Goal: Task Accomplishment & Management: Complete application form

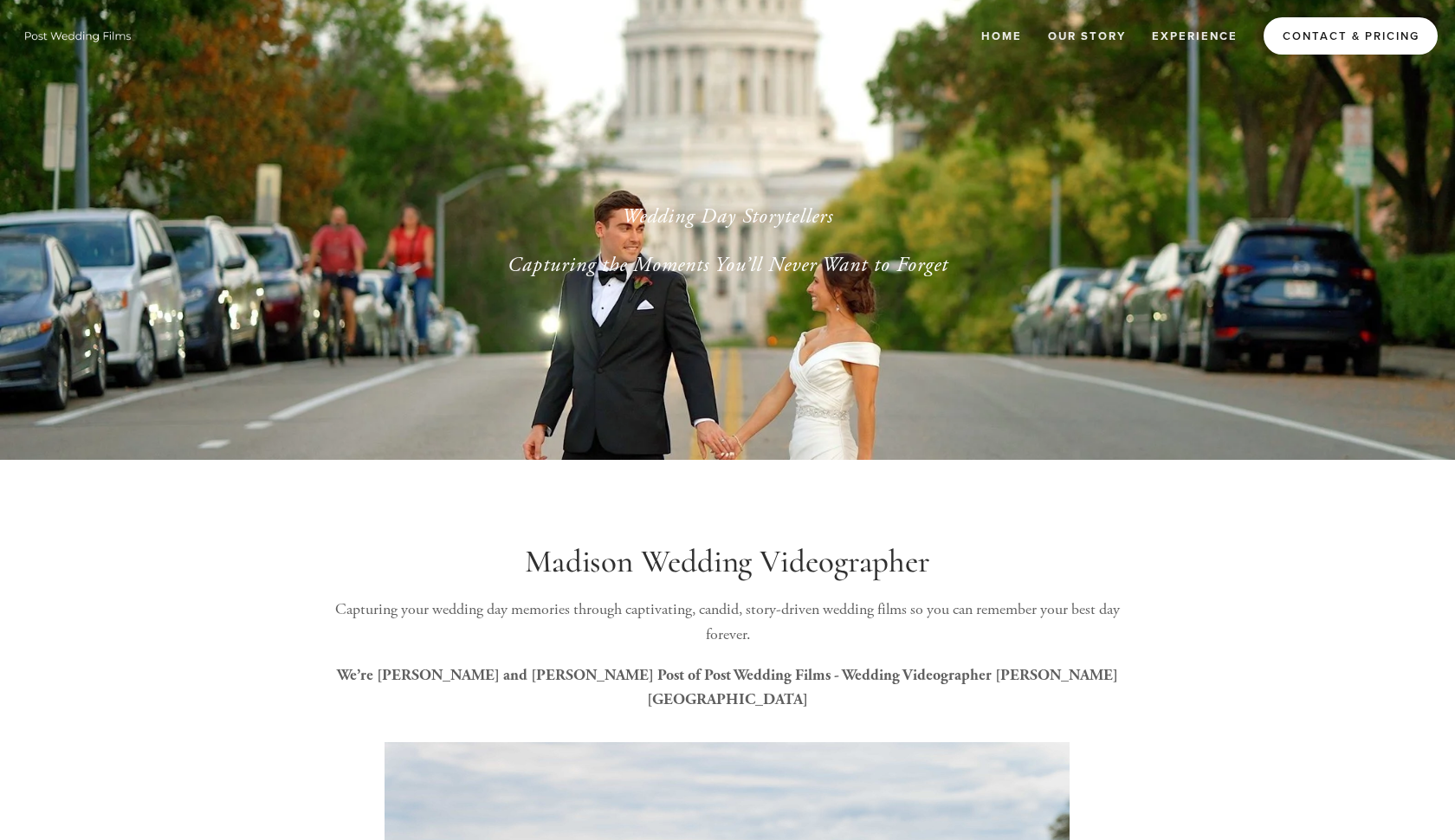
click at [1308, 36] on link "Contact & Pricing" at bounding box center [1350, 35] width 174 height 37
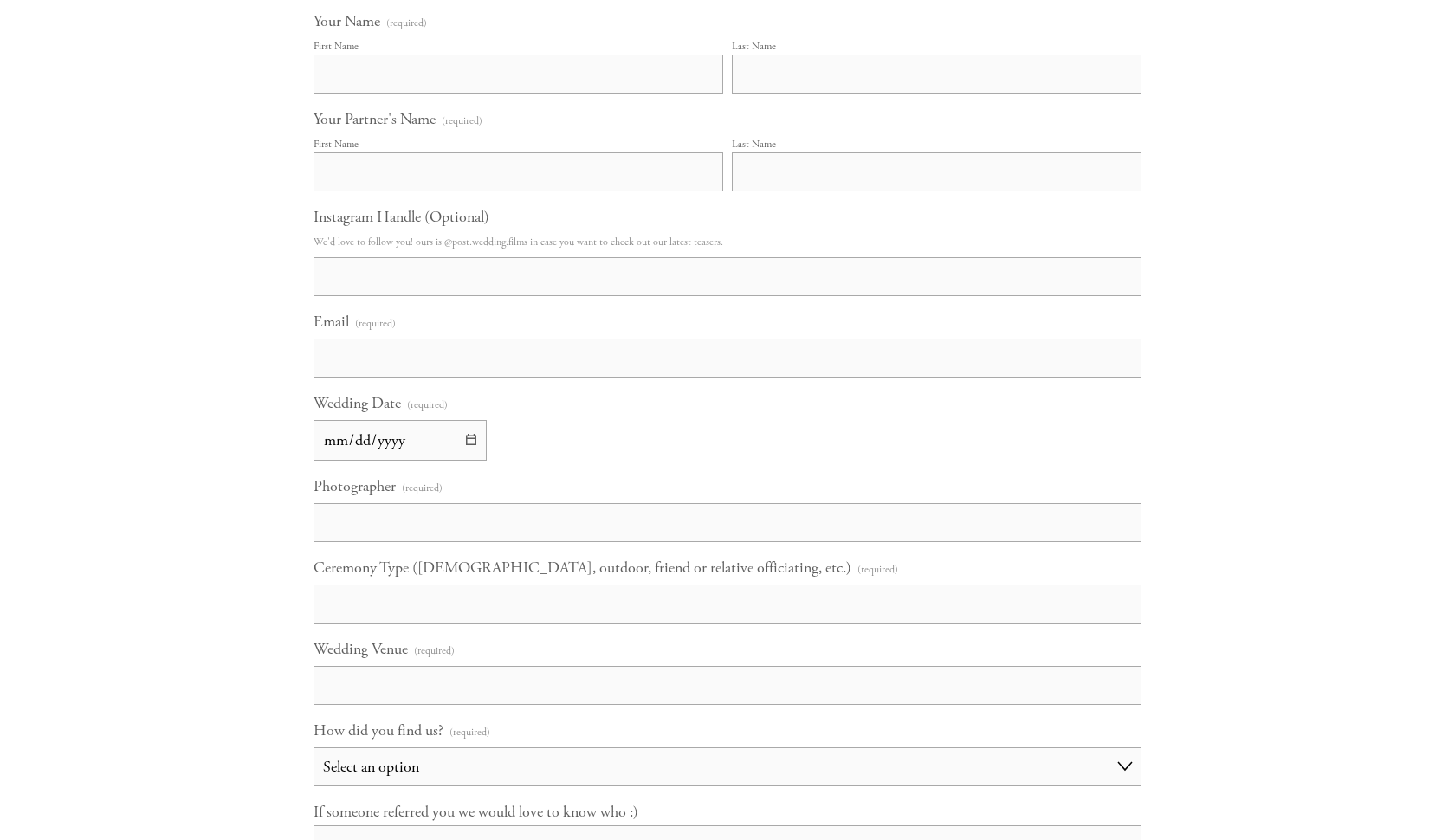
scroll to position [1073, 0]
click at [614, 82] on input "First Name" at bounding box center [518, 73] width 410 height 39
type input "Tyler"
click at [766, 86] on input "Last Name" at bounding box center [936, 73] width 410 height 39
type input "Jones"
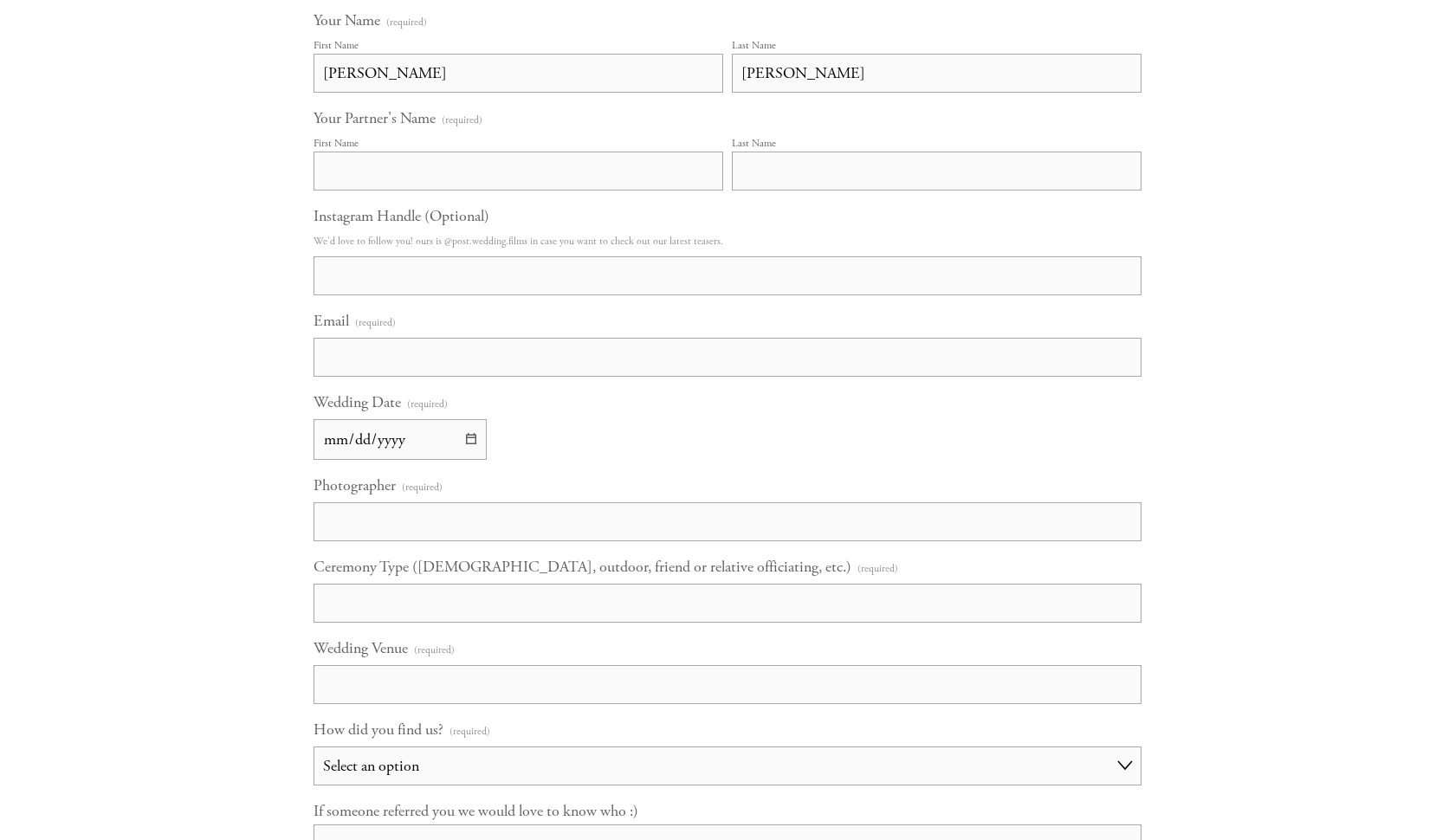
click at [565, 180] on input "First Name" at bounding box center [518, 171] width 410 height 39
type input "Ashley"
click at [767, 176] on input "Last Name" at bounding box center [936, 171] width 410 height 39
type input "Gruman"
click at [415, 280] on input "Instagram Handle (Optional)" at bounding box center [727, 276] width 828 height 39
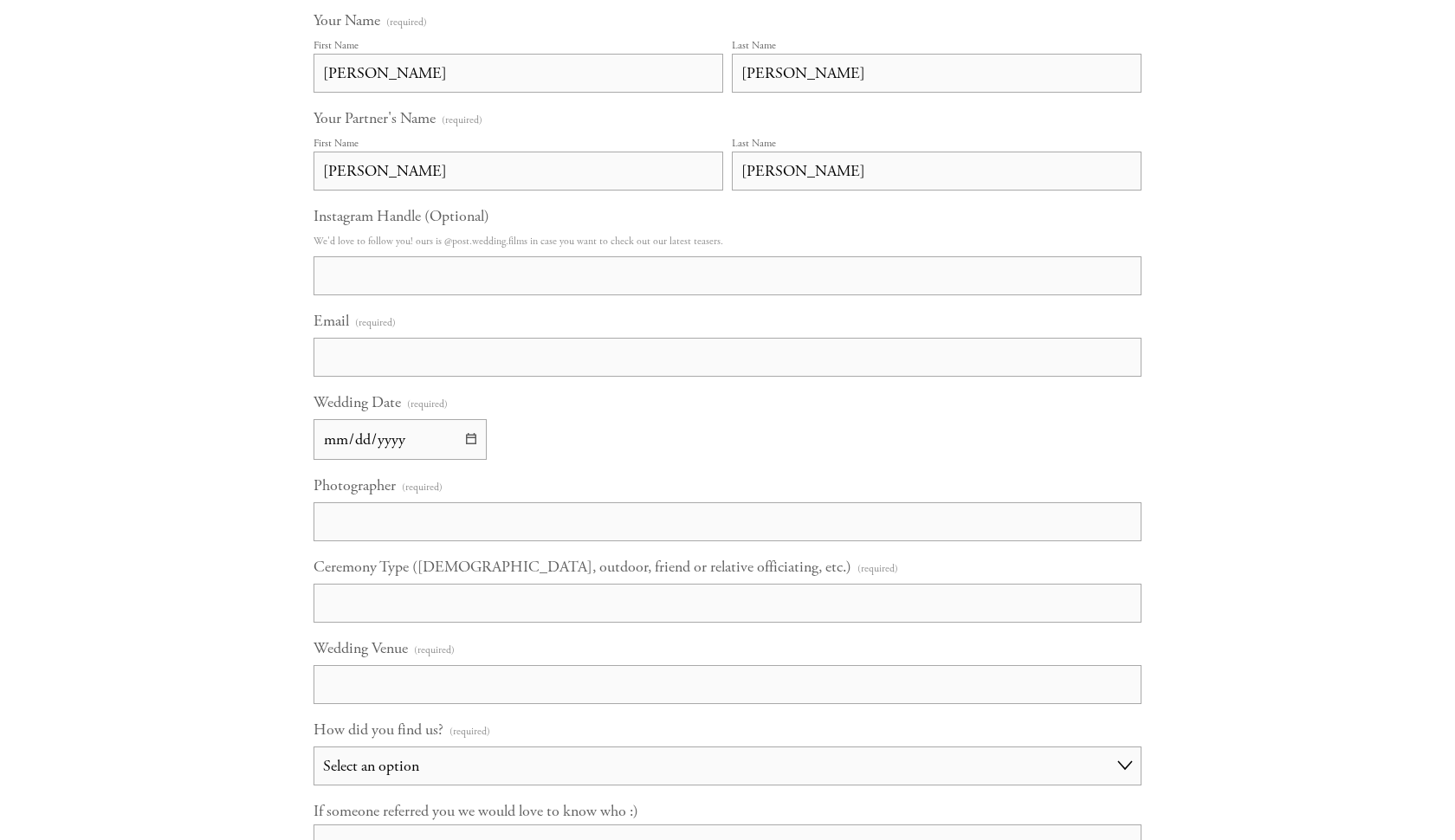
click at [461, 363] on input "Email (required)" at bounding box center [727, 356] width 828 height 39
drag, startPoint x: 535, startPoint y: 356, endPoint x: 325, endPoint y: 357, distance: 210.0
click at [325, 357] on input "ashleytylerwedding26@gmail.com" at bounding box center [727, 356] width 828 height 39
type input "ashleytylerwedding26@gmail.com"
click at [534, 429] on div "Wedding Date (required)" at bounding box center [727, 426] width 828 height 67
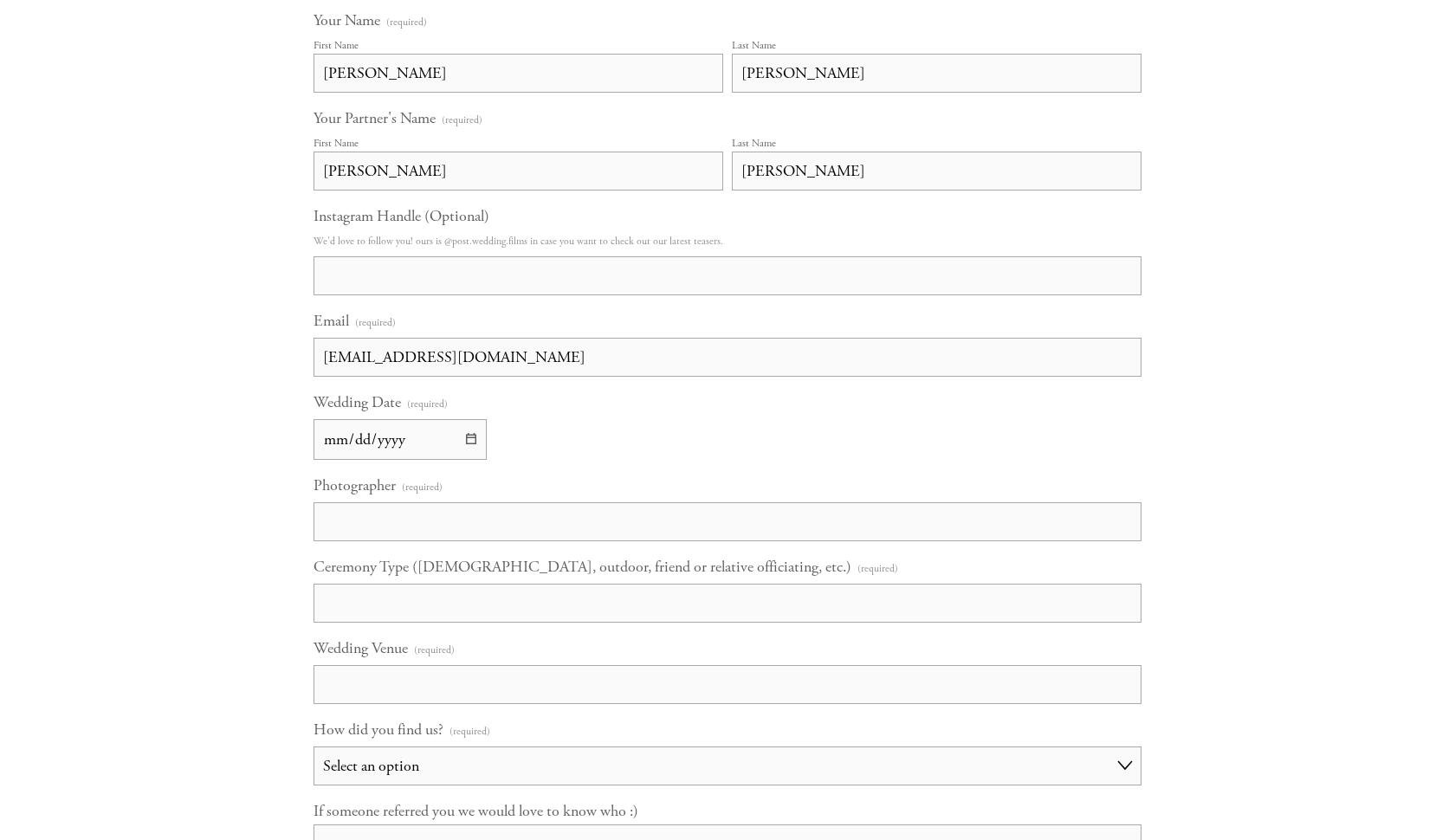
click at [471, 441] on input "Wedding Date (required)" at bounding box center [400, 439] width 173 height 41
type input "2026-08-22"
click at [495, 523] on input "Photographer (required)" at bounding box center [727, 522] width 828 height 39
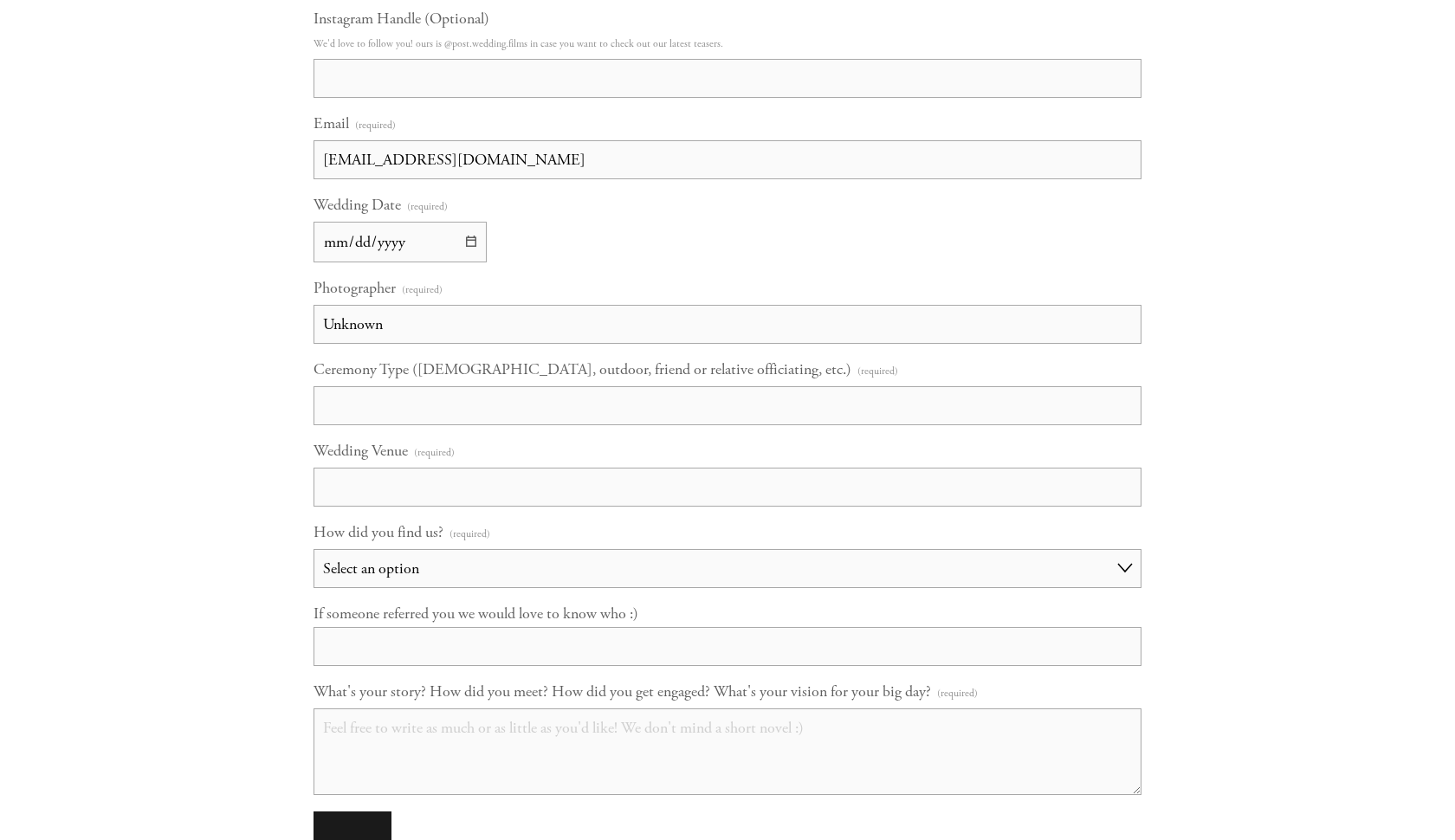
scroll to position [1271, 0]
type input "Unknown"
click at [614, 402] on input "Ceremony Type (Catholic, outdoor, friend or relative officiating, etc.) (requir…" at bounding box center [727, 405] width 828 height 39
type input "catholic"
click at [510, 493] on input "Wedding Venue (required)" at bounding box center [727, 486] width 828 height 39
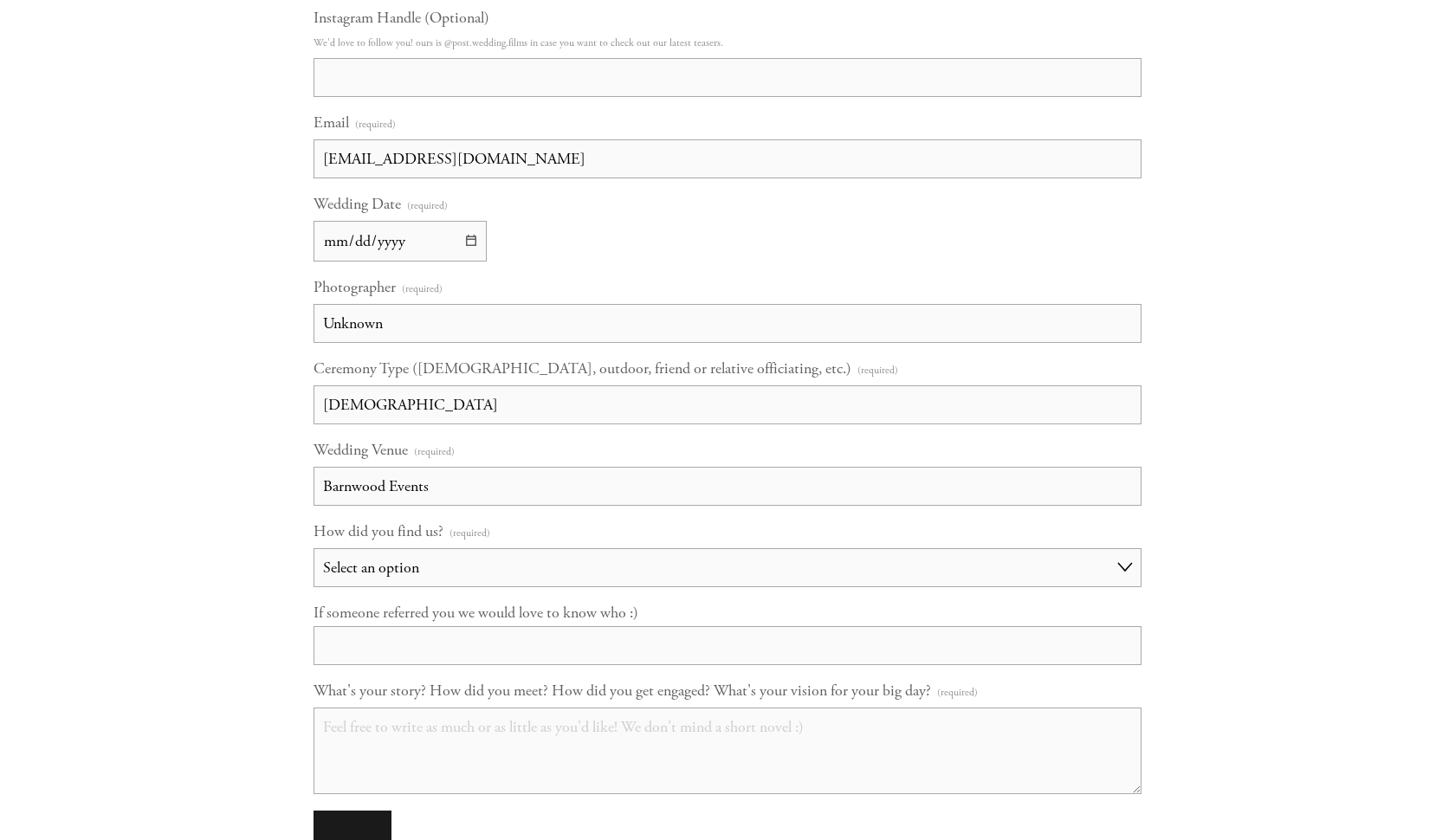
type input "Barnwood Events"
click at [468, 575] on select "Select an option Choose an answer Referral Instagram Google Facebook YouTube Ot…" at bounding box center [727, 567] width 828 height 39
select select "Google"
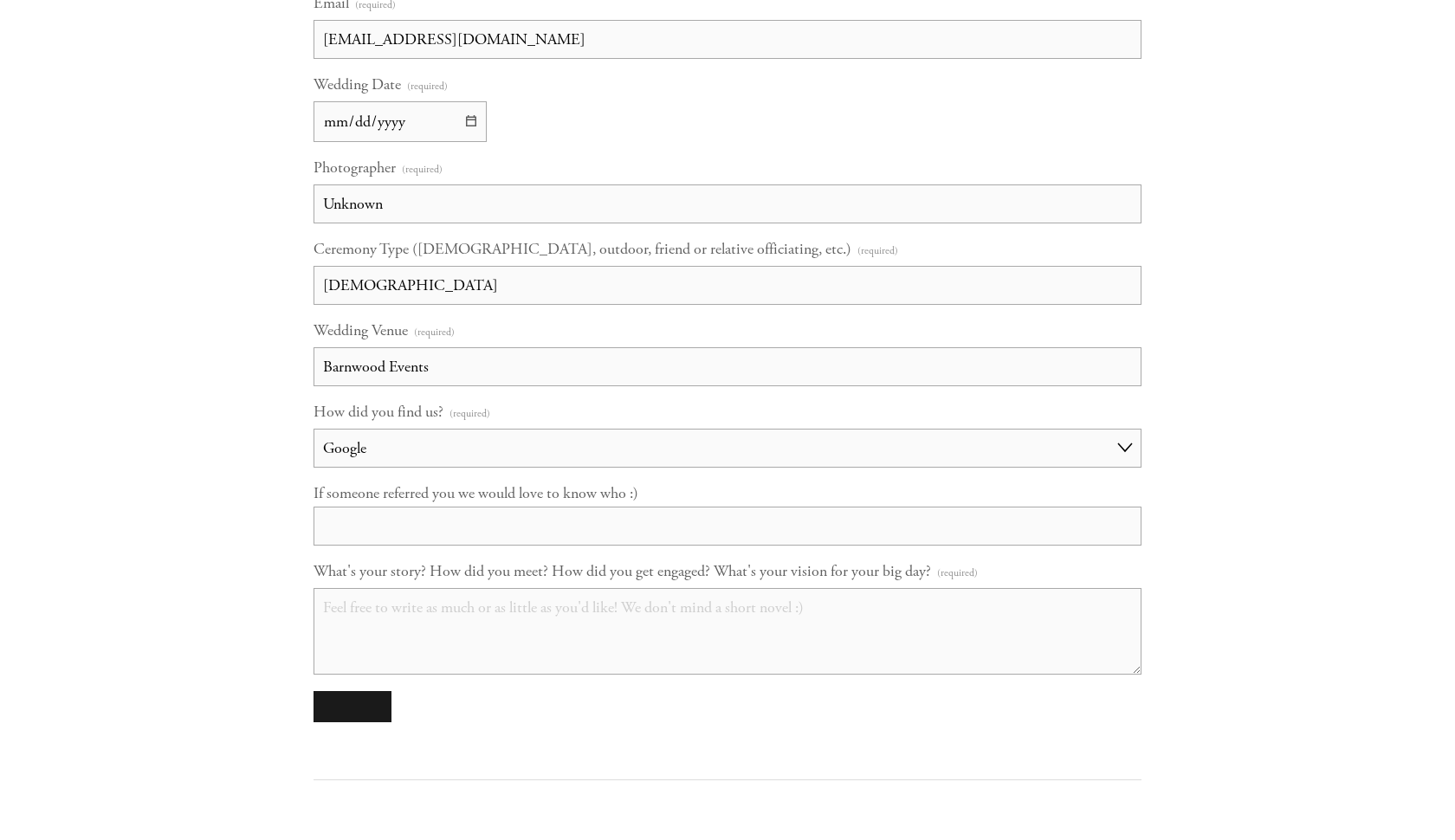
scroll to position [1392, 0]
click at [473, 523] on input "If someone referred you we would love to know who :)" at bounding box center [727, 525] width 828 height 39
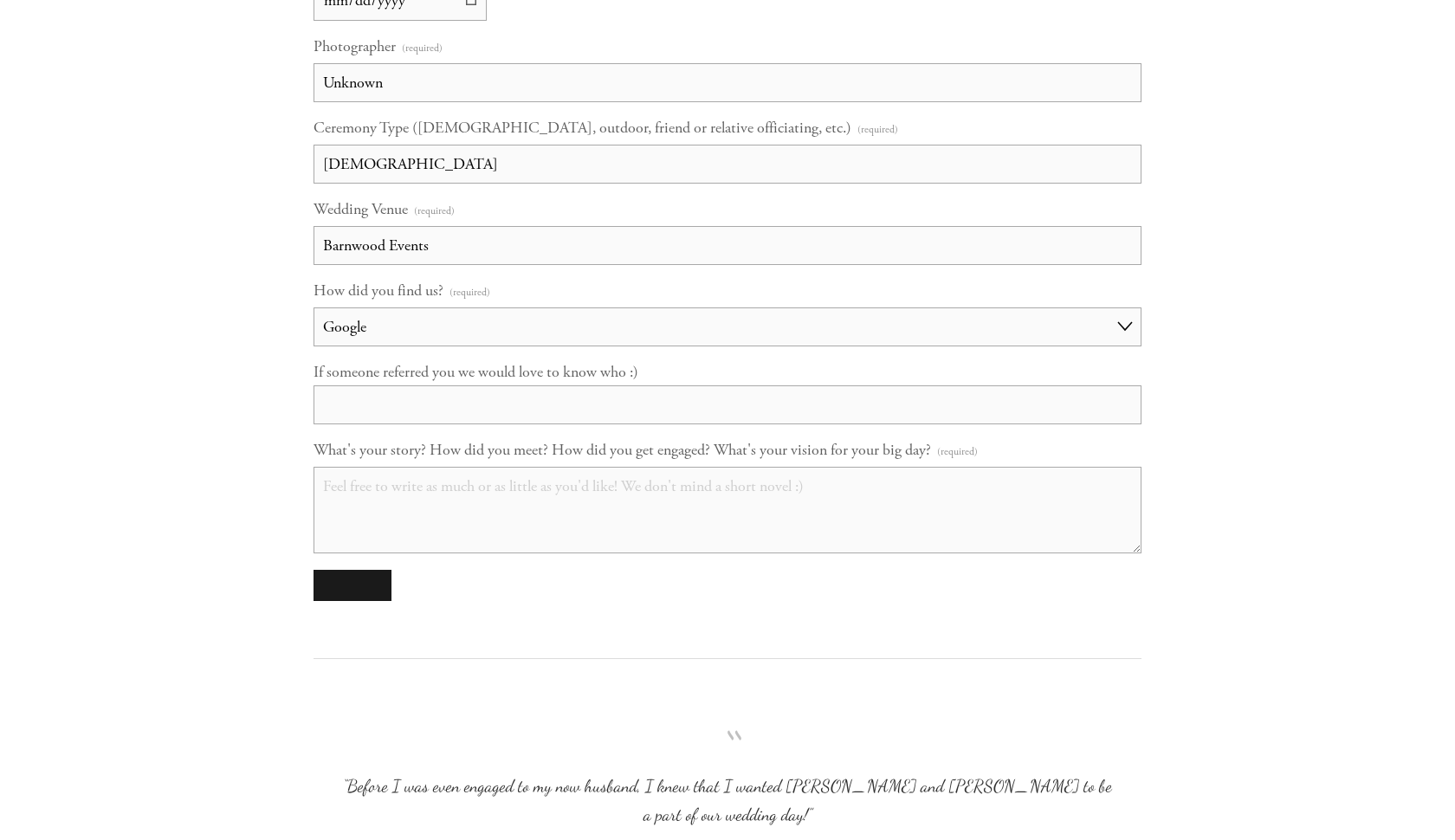
scroll to position [1528, 0]
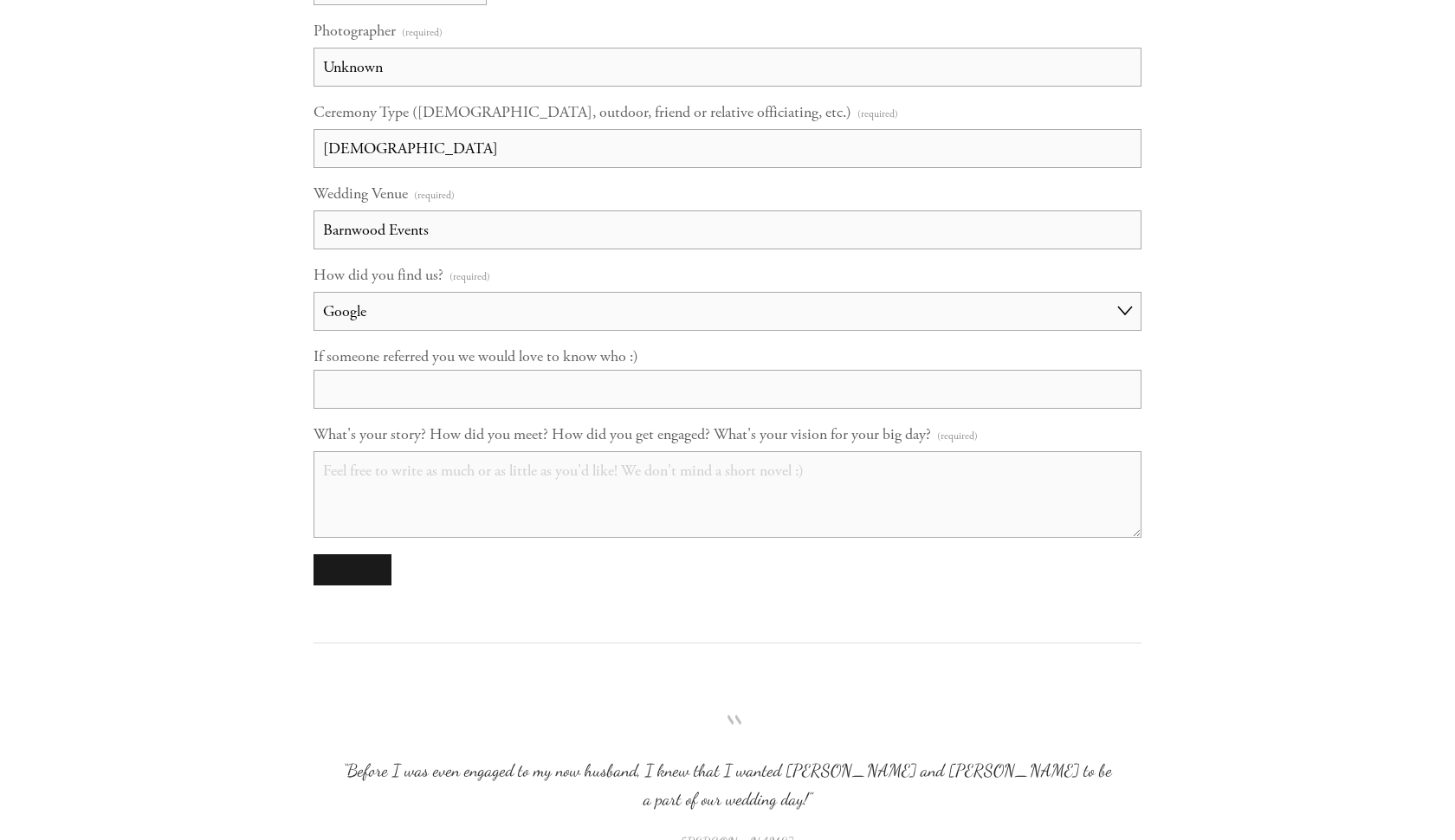
click at [645, 480] on textarea "What's your story? How did you meet? How did you get engaged? What's your visio…" at bounding box center [727, 494] width 828 height 86
paste textarea "Tyler was in his Sophomore year of college at UW-Plattteville when he was at a …"
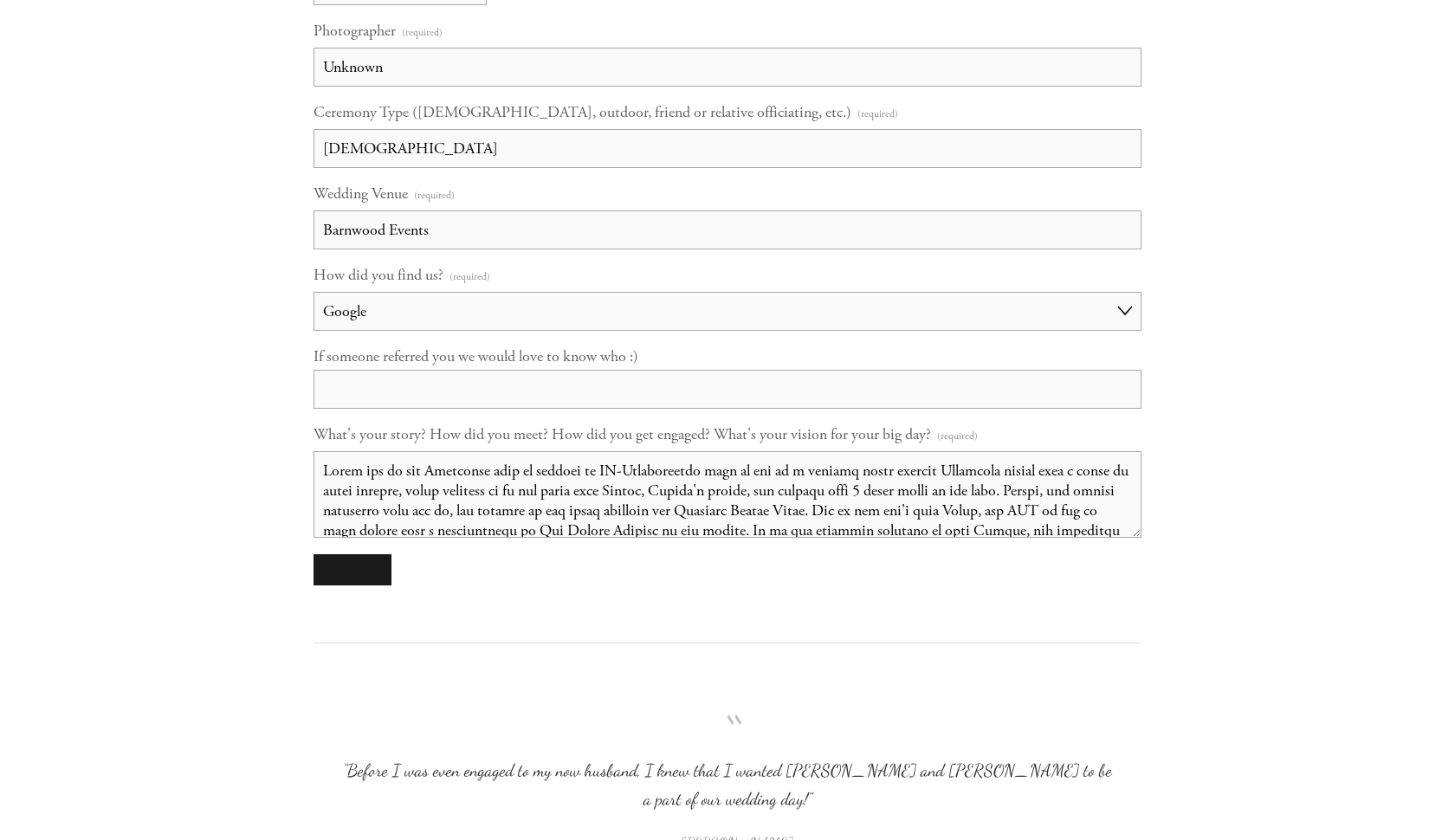
scroll to position [202, 0]
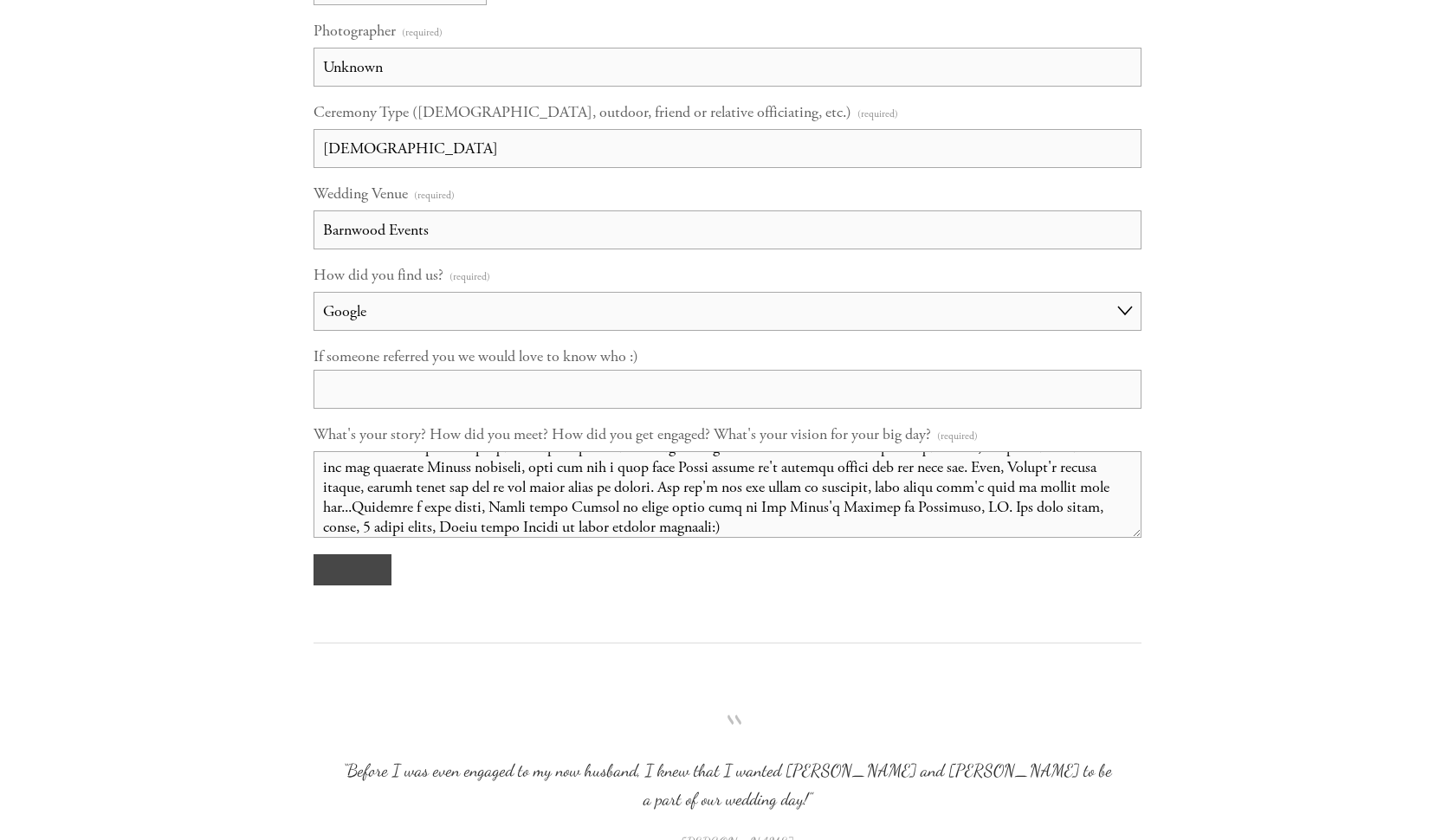
type textarea "Tyler was in his Sophomore year of college at UW-Plattteville when he was at a …"
click at [381, 572] on button "submit" at bounding box center [353, 569] width 78 height 31
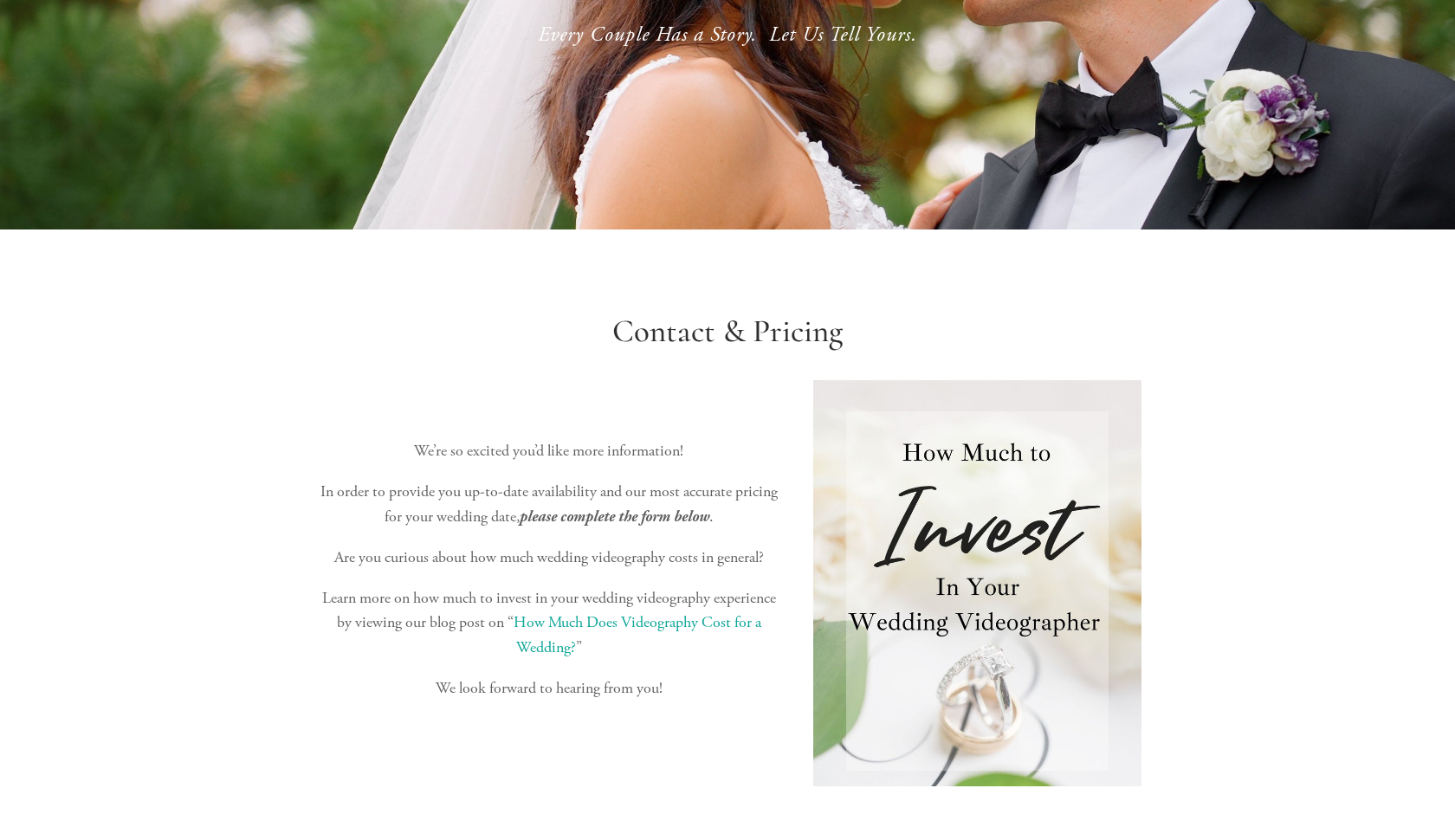
scroll to position [182, 0]
click at [965, 616] on img at bounding box center [977, 582] width 328 height 406
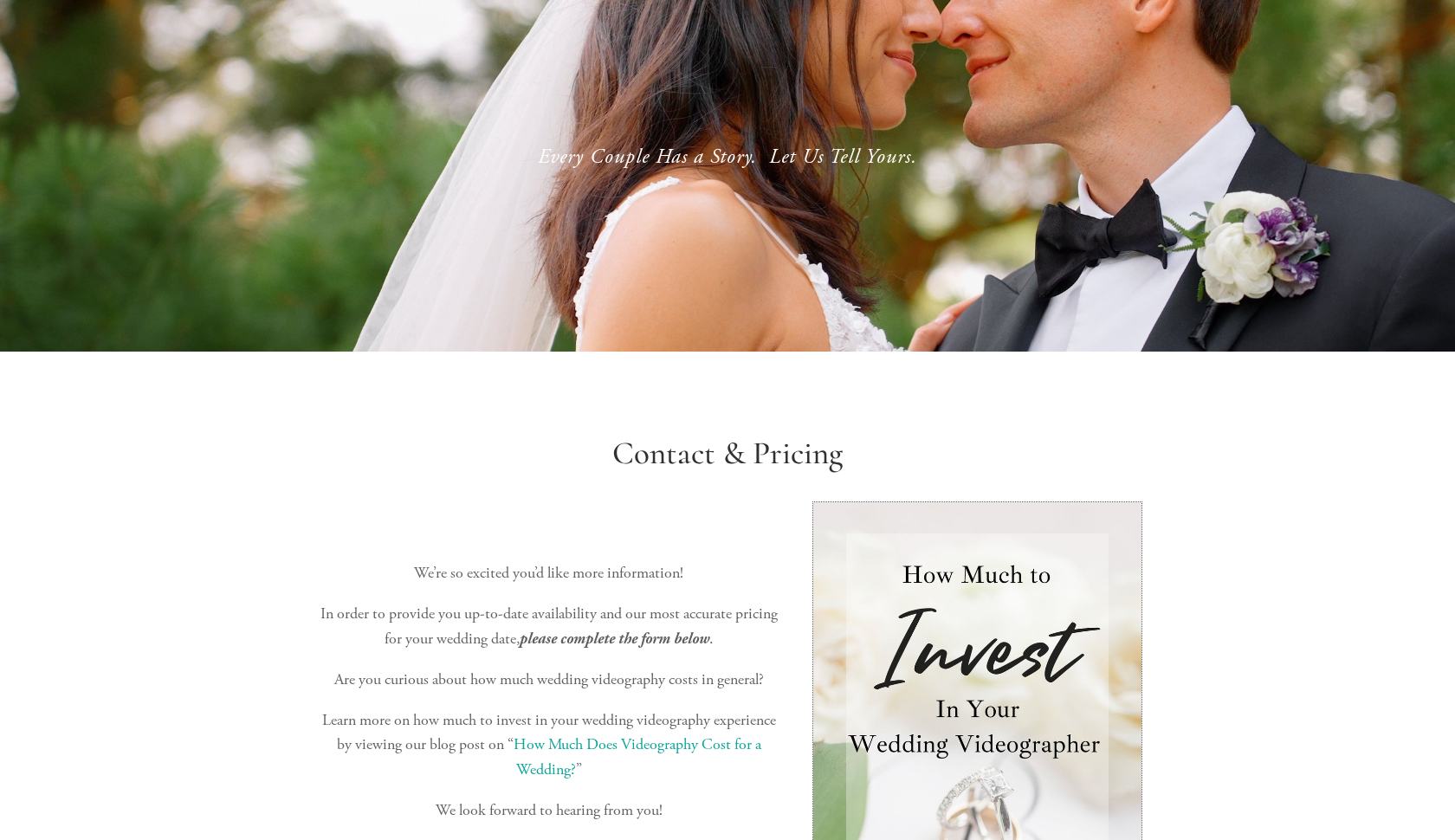
scroll to position [0, 0]
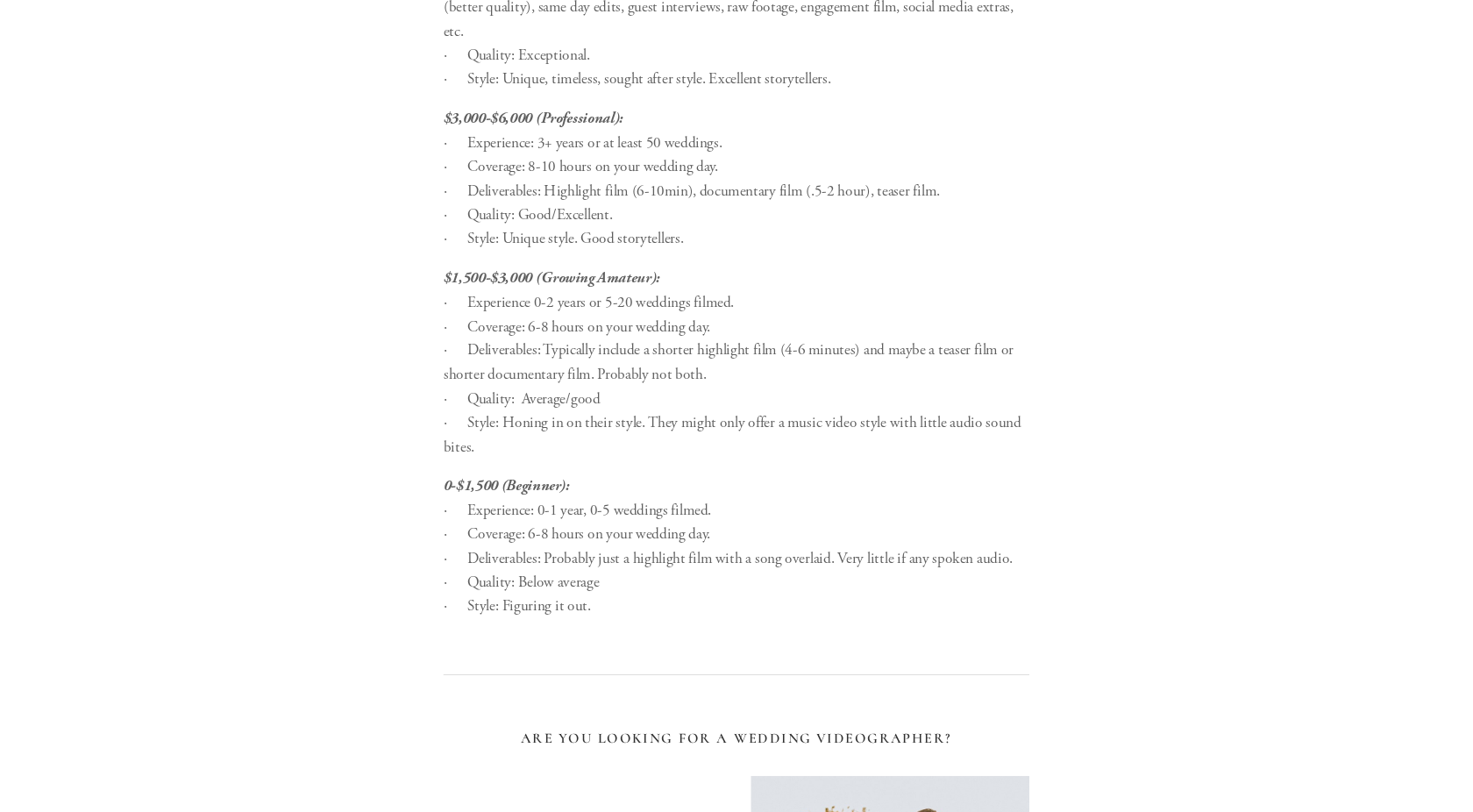
scroll to position [2677, 0]
